Goal: Task Accomplishment & Management: Manage account settings

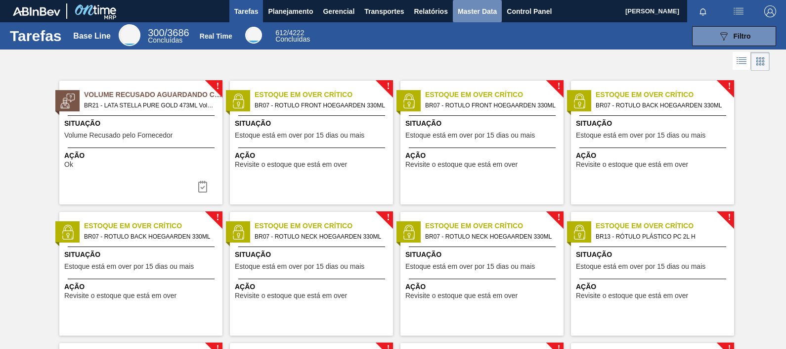
click at [490, 17] on span "Master Data" at bounding box center [477, 11] width 39 height 12
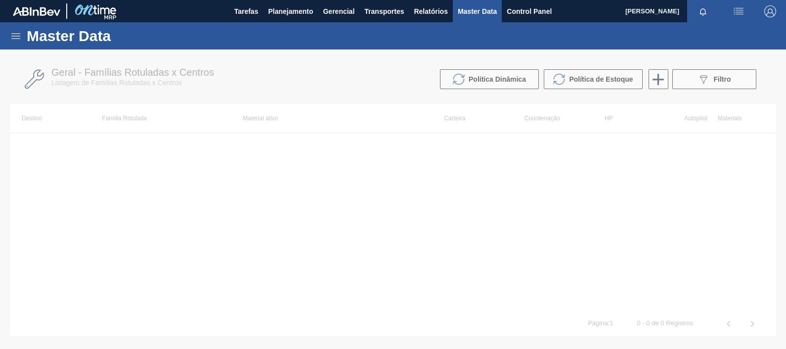
click at [14, 40] on icon at bounding box center [16, 36] width 12 height 12
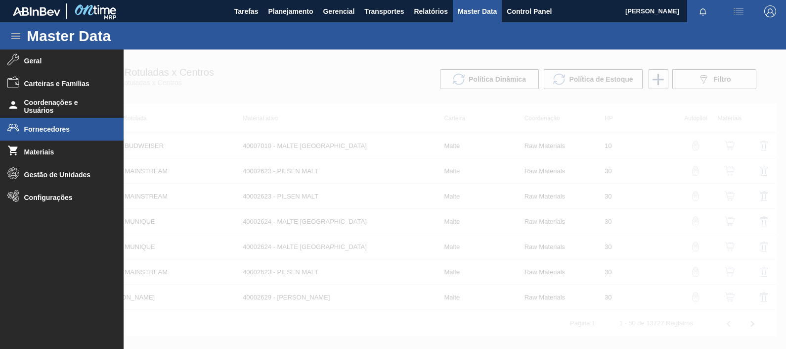
click at [72, 119] on li "Fornecedores" at bounding box center [62, 129] width 124 height 23
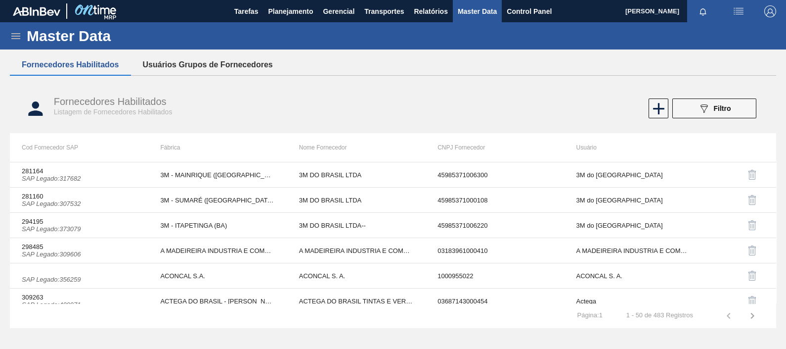
click at [162, 57] on button "Usuários Grupos de Fornecedores" at bounding box center [208, 64] width 154 height 21
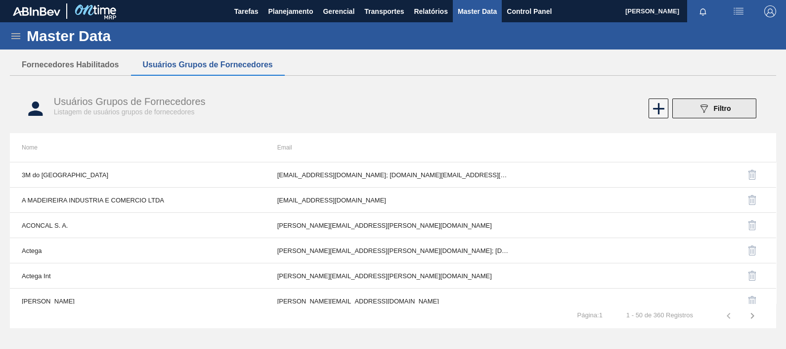
click at [710, 103] on div "089F7B8B-B2A5-4AFE-B5C0-19BA573D28AC Filtro" at bounding box center [714, 108] width 33 height 12
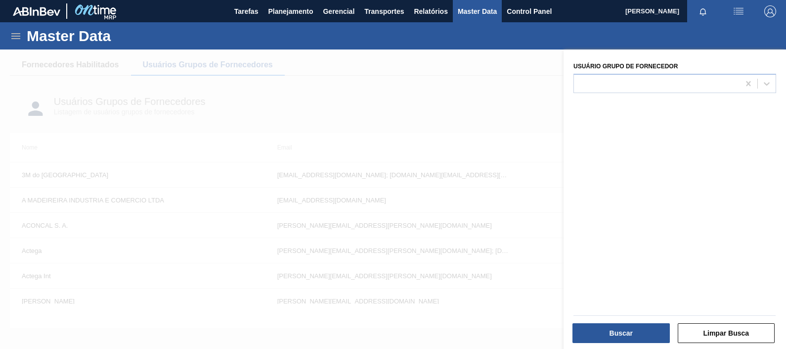
click at [645, 95] on div "Usuário Grupo de Fornecedor" at bounding box center [675, 200] width 223 height 302
click at [639, 86] on div at bounding box center [657, 83] width 166 height 14
type Fornecedor "b"
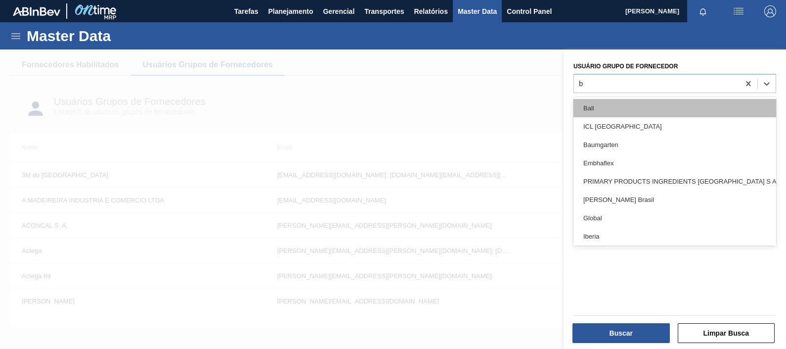
click at [633, 104] on div "Ball" at bounding box center [675, 108] width 203 height 18
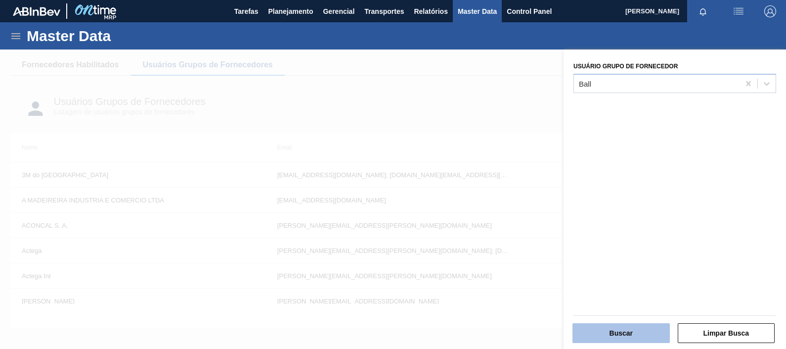
click at [615, 332] on button "Buscar" at bounding box center [621, 333] width 97 height 20
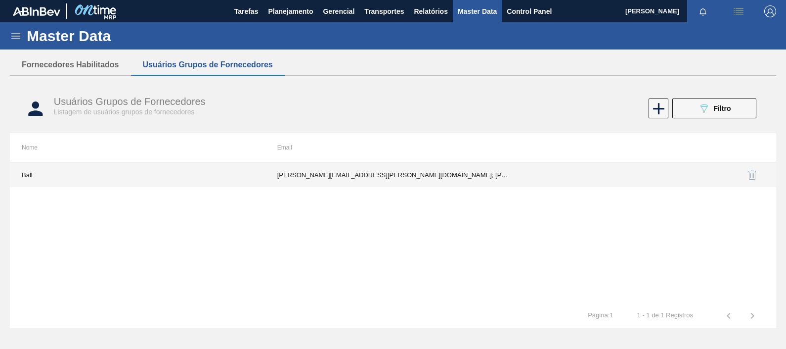
click at [357, 176] on td "Arthur.Aquino@ball.com; fabiana.miranda@ball.com; jjunio10@ball.com; joao.azeve…" at bounding box center [394, 174] width 256 height 25
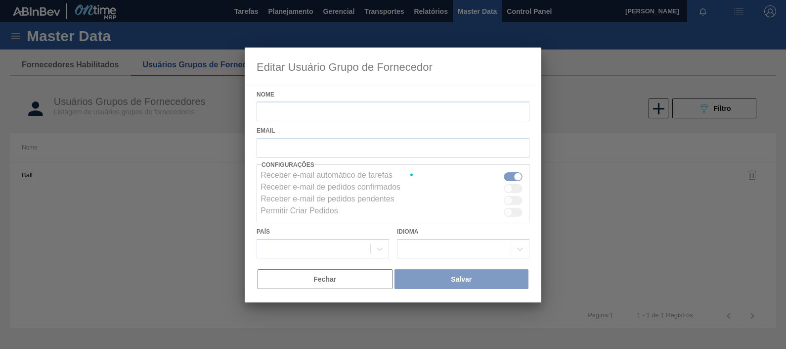
type input "Ball"
checkbox input "true"
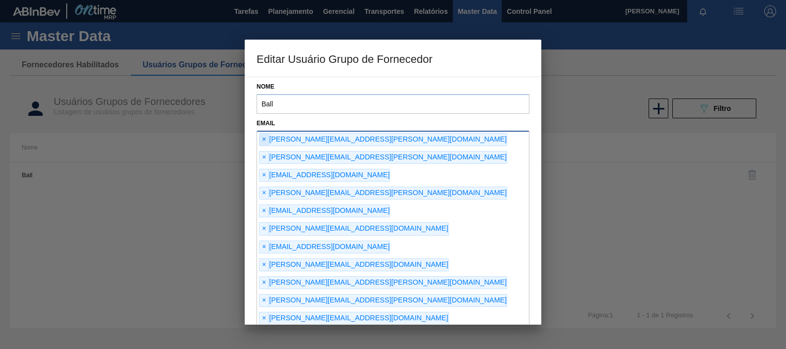
click at [264, 140] on span "×" at bounding box center [264, 140] width 9 height 12
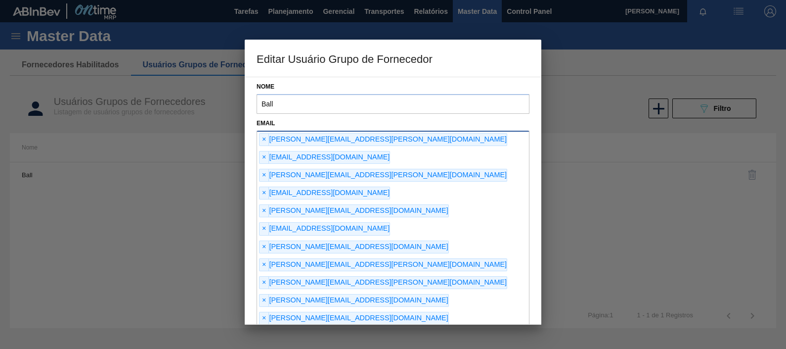
type input "arthur.aquino@ball.com"
type input "fabiana.almeida1@ball.com"
type input "aline.silva1@ball.com"
type input "taissa.rodrigues@ball.com"
type input "katia.ferreira@ball.com"
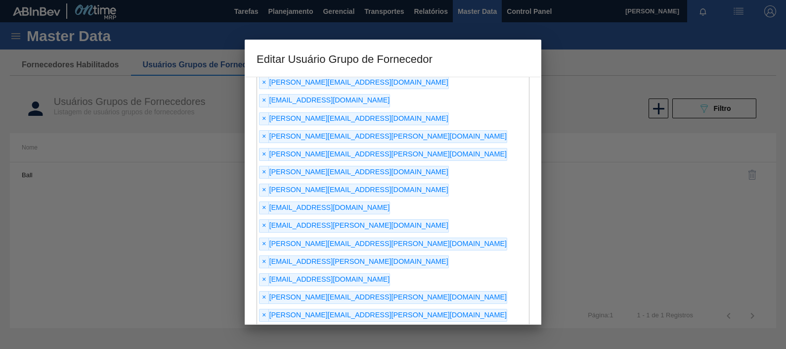
scroll to position [66, 0]
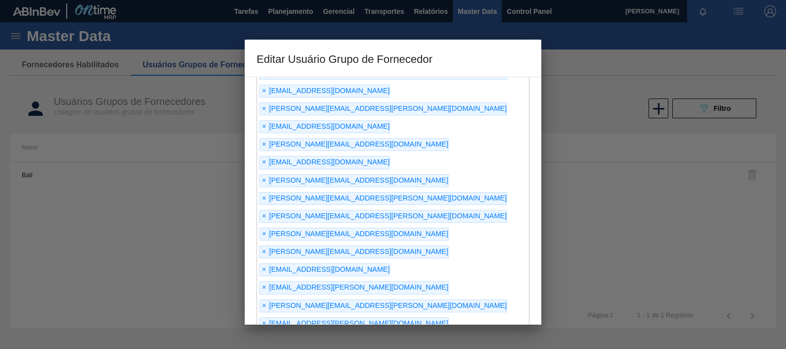
type input "katia.ferreira@ball.com"
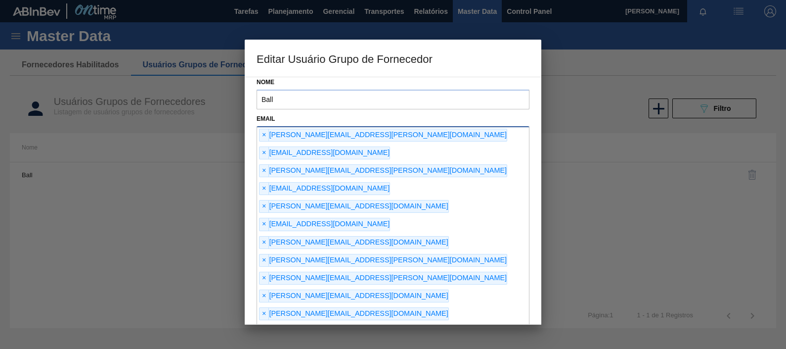
click at [379, 277] on div "× fabiana.miranda@ball.com × jjunio10@ball.com × joao.azevedo@ball.com × lavils…" at bounding box center [393, 341] width 273 height 430
click at [375, 275] on div "× fabiana.miranda@ball.com × jjunio10@ball.com × joao.azevedo@ball.com × lavils…" at bounding box center [393, 341] width 273 height 430
type input "nathalya.silva@ball.com"
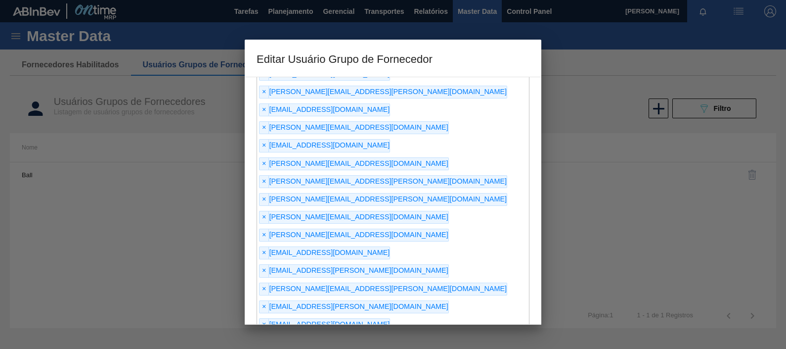
scroll to position [128, 0]
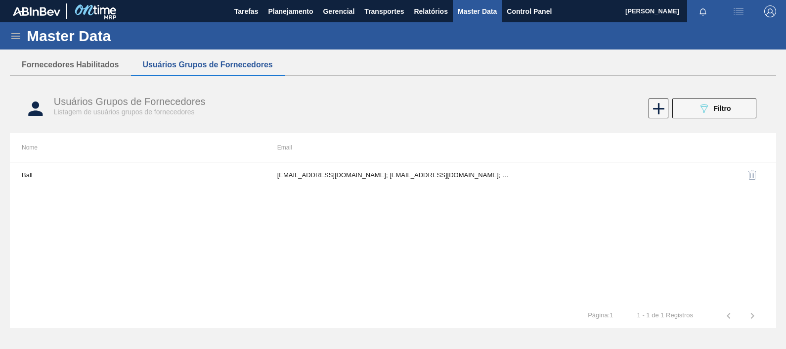
click at [765, 12] on img "button" at bounding box center [771, 11] width 12 height 12
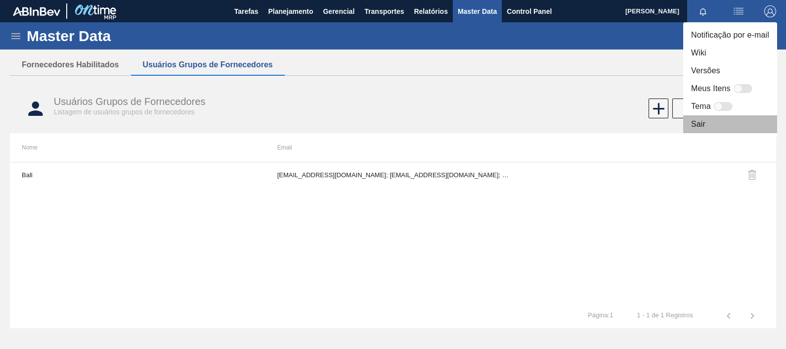
click at [720, 121] on li "Sair" at bounding box center [731, 124] width 94 height 18
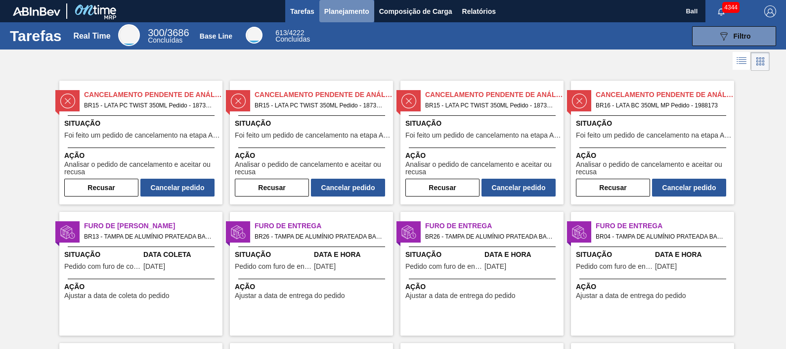
click at [337, 12] on span "Planejamento" at bounding box center [346, 11] width 45 height 12
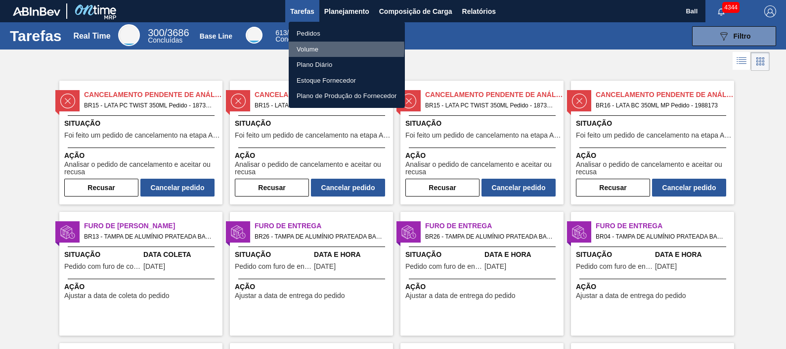
click at [317, 48] on li "Volume" at bounding box center [347, 50] width 116 height 16
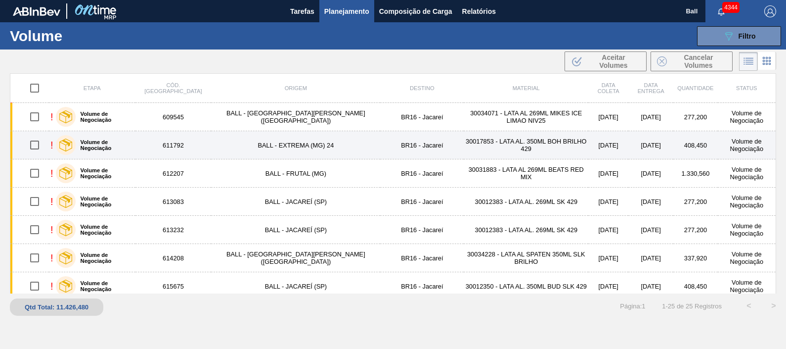
click at [464, 131] on td "30017853 - LATA AL. 350ML BOH BRILHO 429" at bounding box center [526, 145] width 125 height 28
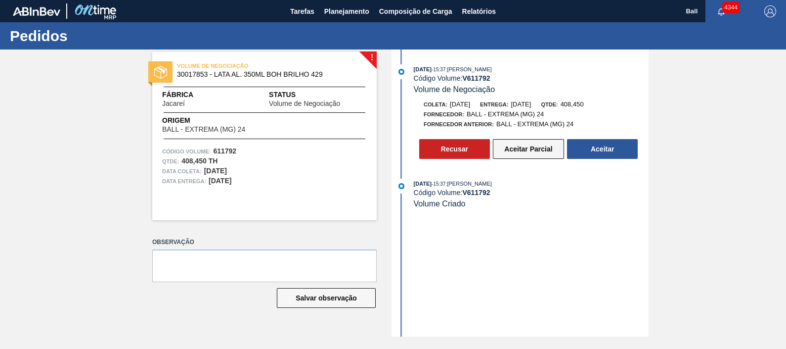
click at [546, 148] on button "Aceitar Parcial" at bounding box center [528, 149] width 71 height 20
